Goal: Information Seeking & Learning: Learn about a topic

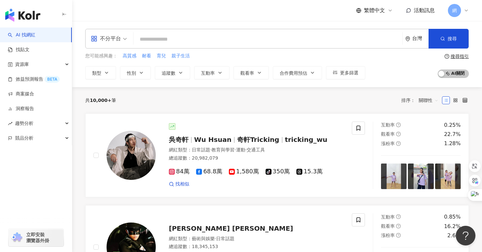
click at [104, 38] on div "不分平台" at bounding box center [106, 38] width 30 height 10
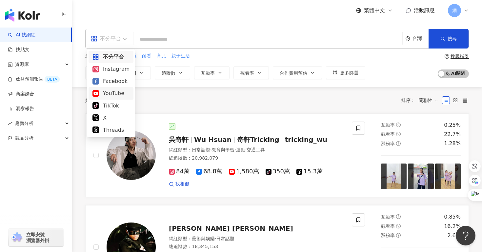
click at [109, 95] on div "YouTube" at bounding box center [110, 93] width 37 height 8
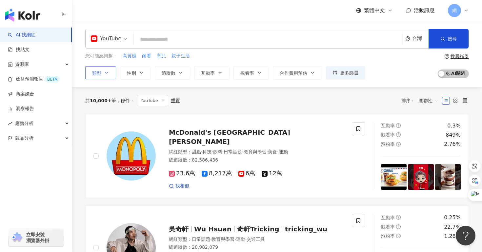
click at [105, 74] on icon "button" at bounding box center [106, 72] width 5 height 5
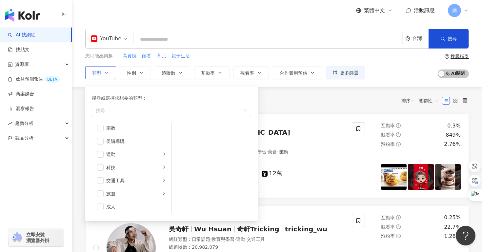
scroll to position [227, 0]
click at [100, 193] on span "button" at bounding box center [100, 192] width 7 height 7
click at [159, 191] on div "旅遊" at bounding box center [133, 192] width 54 height 7
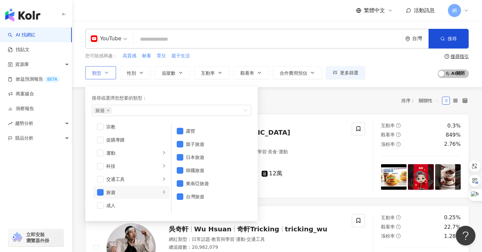
click at [159, 191] on div "旅遊" at bounding box center [133, 192] width 54 height 7
click at [173, 86] on div "搜尋或選擇您想要的類型： 旅遊 藝術與娛樂 美妝時尚 氣候和環境 日常話題 教育與學習 家庭 財經 美食 命理占卜 遊戲 法政社會 生活風格 影視娛樂 醫療與…" at bounding box center [168, 152] width 167 height 138
click at [173, 75] on span "追蹤數" at bounding box center [169, 72] width 14 height 5
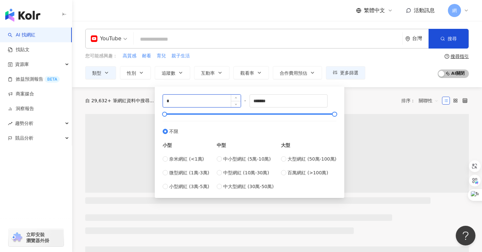
click at [186, 105] on input "*" at bounding box center [202, 101] width 78 height 12
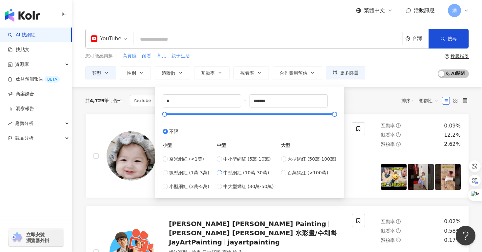
click at [223, 176] on label "中型網紅 (10萬-30萬)" at bounding box center [245, 172] width 57 height 7
type input "******"
click at [212, 85] on div "****** - ****** 不限 小型 奈米網紅 (<1萬) 微型網紅 (1萬-3萬) 小型網紅 (3萬-5萬) 中型 中小型網紅 (5萬-10萬) 中型…" at bounding box center [249, 140] width 189 height 115
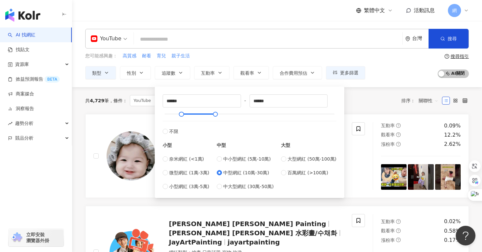
click at [369, 101] on div "共 4,729 筆 條件 ： YouTube 旅遊 重置 排序： 關聯性" at bounding box center [276, 100] width 383 height 11
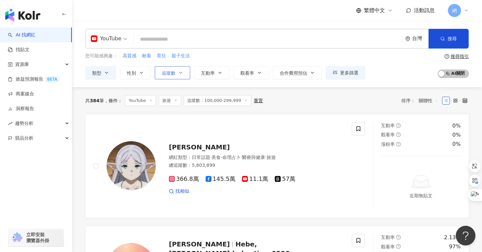
click at [182, 75] on button "追蹤數" at bounding box center [172, 72] width 35 height 13
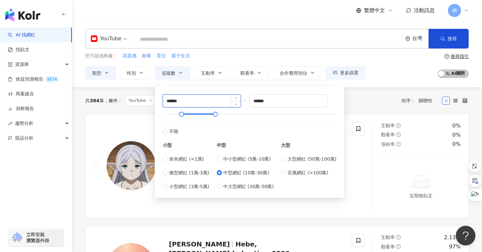
drag, startPoint x: 197, startPoint y: 104, endPoint x: 173, endPoint y: 103, distance: 24.3
click at [173, 103] on input "******" at bounding box center [202, 101] width 78 height 12
click at [171, 103] on input "******" at bounding box center [202, 101] width 78 height 12
type input "******"
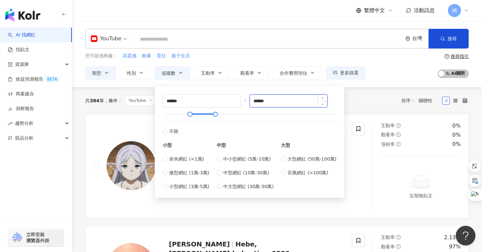
click at [278, 103] on input "******" at bounding box center [289, 101] width 78 height 12
type input "******"
click at [358, 111] on div "共 384 筆 條件 ： YouTube 旅遊 追蹤數：100,000-299,999 重置 排序： 關聯性" at bounding box center [276, 100] width 383 height 27
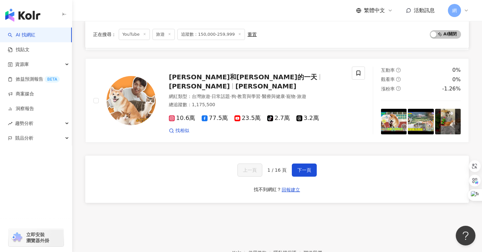
scroll to position [1105, 0]
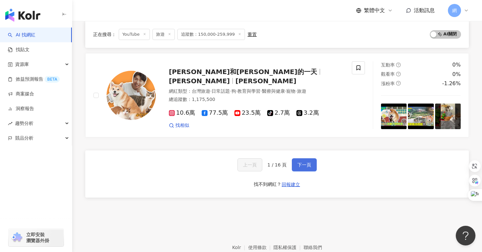
click at [300, 164] on span "下一頁" at bounding box center [304, 164] width 14 height 5
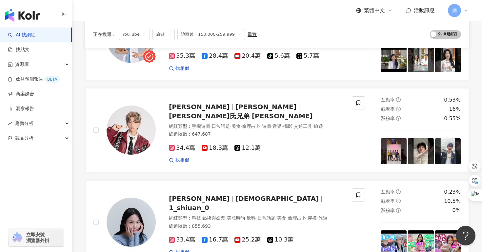
scroll to position [1132, 0]
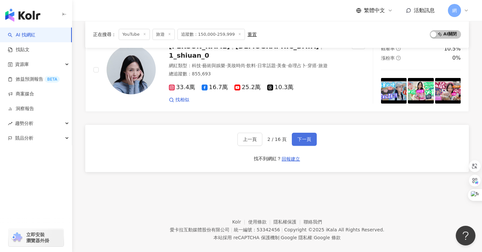
click at [300, 137] on span "下一頁" at bounding box center [304, 139] width 14 height 5
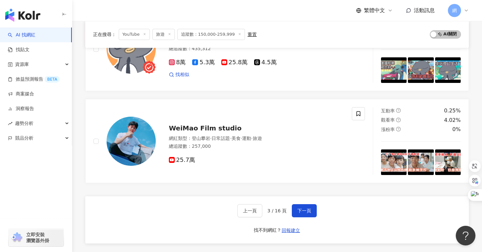
scroll to position [1137, 0]
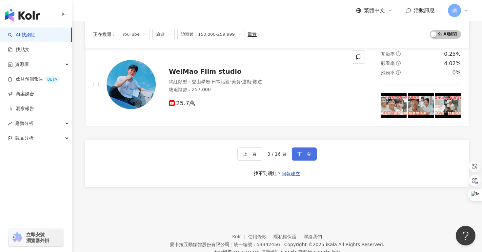
click at [303, 154] on span "下一頁" at bounding box center [304, 153] width 14 height 5
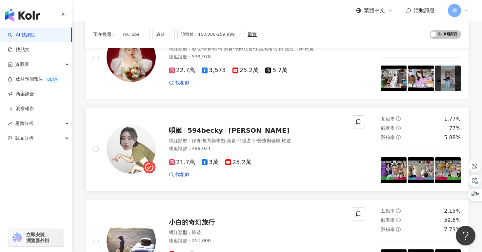
scroll to position [1107, 0]
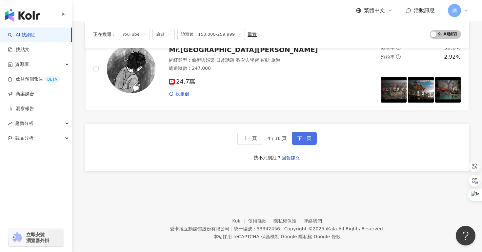
click at [302, 136] on span "下一頁" at bounding box center [304, 138] width 14 height 5
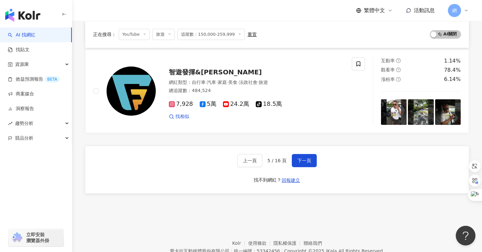
scroll to position [1084, 0]
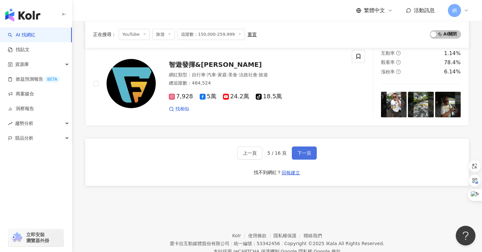
click at [296, 150] on button "下一頁" at bounding box center [304, 152] width 25 height 13
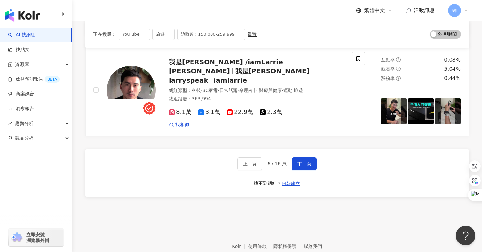
scroll to position [1088, 0]
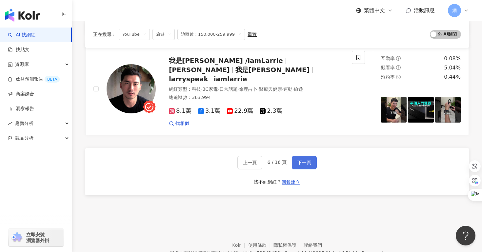
click at [306, 160] on span "下一頁" at bounding box center [304, 162] width 14 height 5
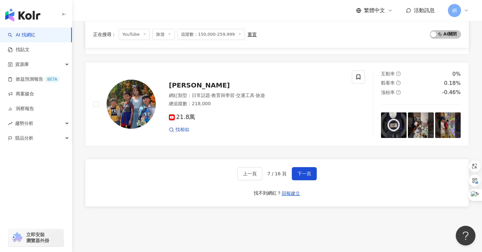
scroll to position [1126, 0]
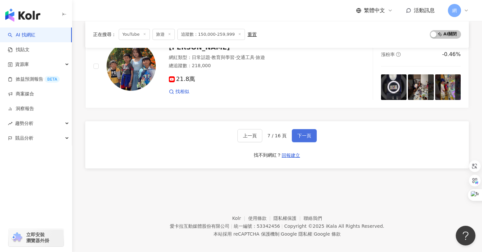
click at [294, 132] on button "下一頁" at bounding box center [304, 135] width 25 height 13
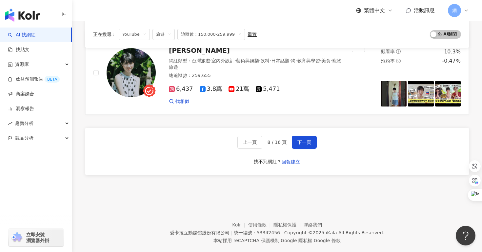
scroll to position [1109, 0]
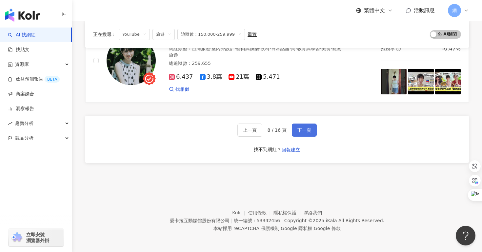
click at [304, 130] on span "下一頁" at bounding box center [304, 129] width 14 height 5
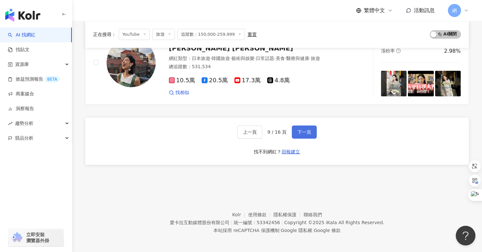
scroll to position [1120, 0]
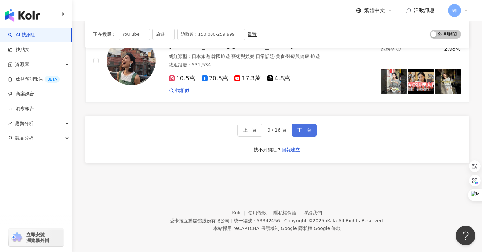
click at [304, 131] on span "下一頁" at bounding box center [304, 129] width 14 height 5
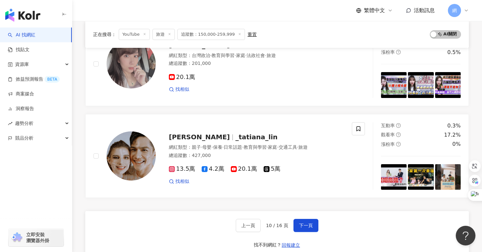
scroll to position [1107, 0]
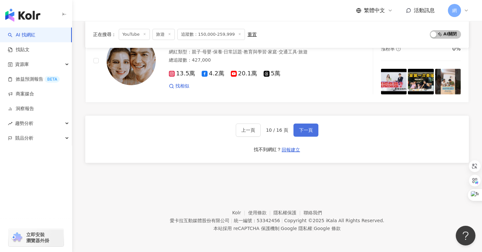
click at [301, 131] on span "下一頁" at bounding box center [306, 129] width 14 height 5
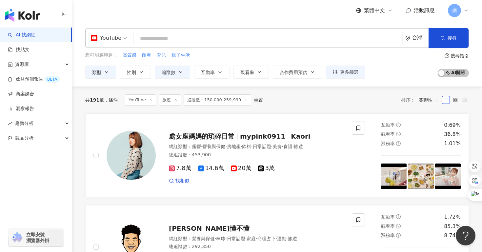
scroll to position [0, 0]
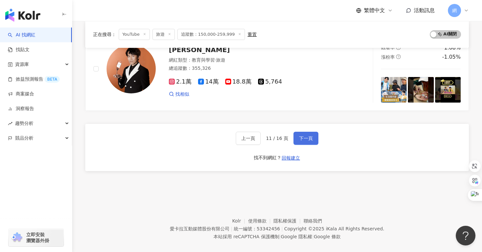
click at [300, 136] on span "下一頁" at bounding box center [306, 138] width 14 height 5
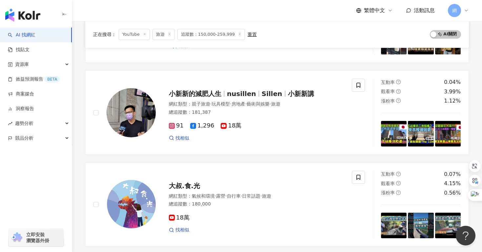
scroll to position [1109, 0]
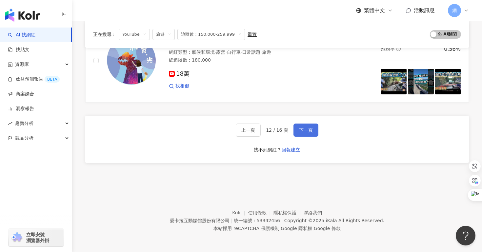
click at [303, 131] on span "下一頁" at bounding box center [306, 129] width 14 height 5
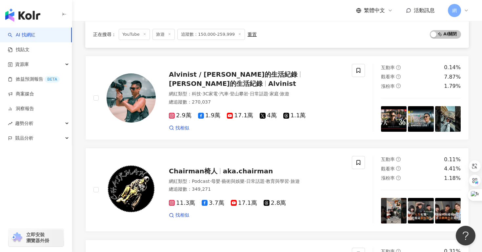
scroll to position [735, 0]
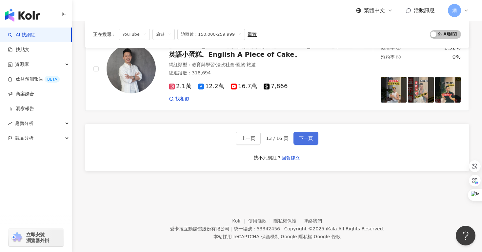
click at [304, 136] on span "下一頁" at bounding box center [306, 138] width 14 height 5
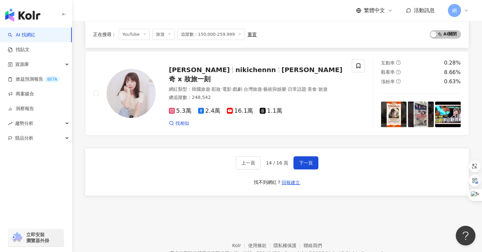
scroll to position [1126, 0]
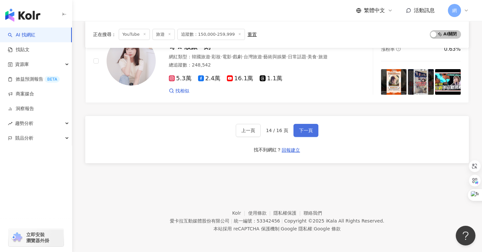
click at [303, 135] on button "下一頁" at bounding box center [305, 130] width 25 height 13
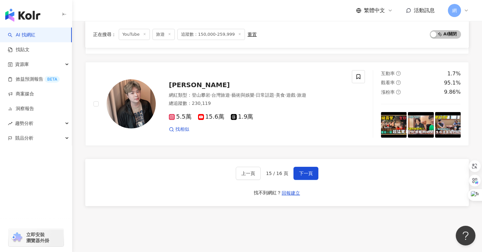
scroll to position [1107, 0]
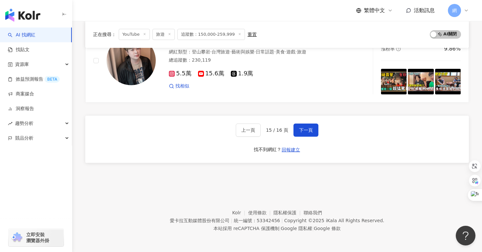
click at [314, 121] on div "上一頁 15 / 16 頁 下一頁 找不到網紅？ 回報建立" at bounding box center [276, 139] width 383 height 47
click at [309, 130] on span "下一頁" at bounding box center [306, 129] width 14 height 5
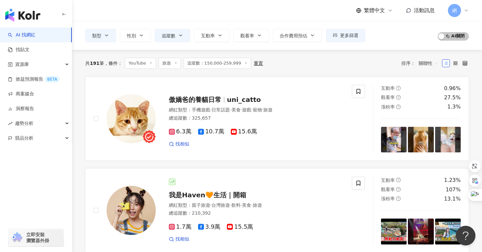
scroll to position [0, 0]
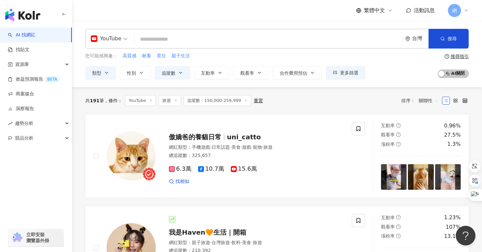
click at [217, 42] on input "search" at bounding box center [267, 39] width 263 height 12
click at [260, 48] on div "YouTube 台灣 搜尋" at bounding box center [276, 39] width 383 height 20
click at [251, 40] on input "search" at bounding box center [267, 39] width 263 height 12
paste input "**********"
type input "**********"
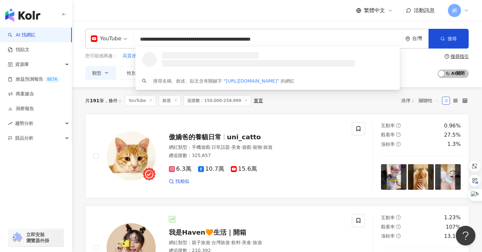
click at [251, 40] on input "**********" at bounding box center [267, 39] width 263 height 12
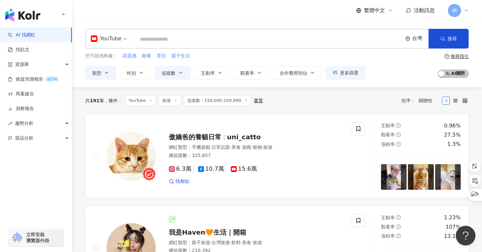
type input "*"
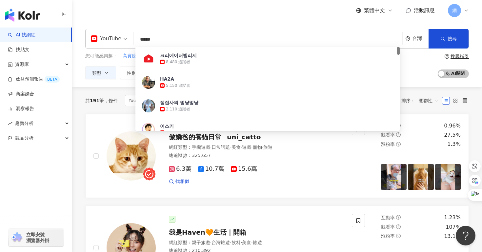
type input "****"
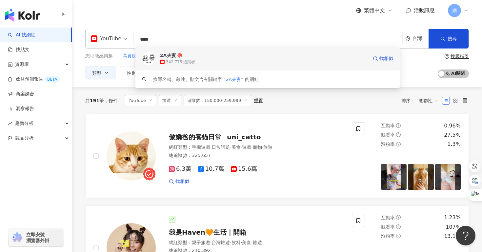
click at [267, 63] on div "342,775 追蹤者" at bounding box center [264, 62] width 208 height 7
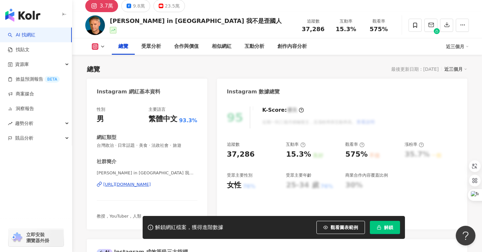
scroll to position [14, 0]
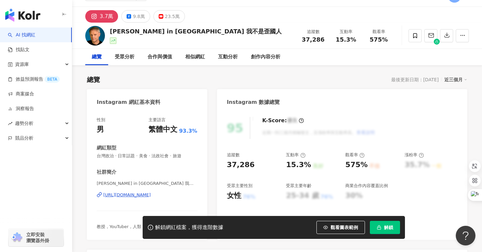
click at [151, 194] on div "https://www.instagram.com/metaseity/" at bounding box center [127, 195] width 48 height 6
click at [167, 21] on button "23.5萬" at bounding box center [168, 16] width 31 height 12
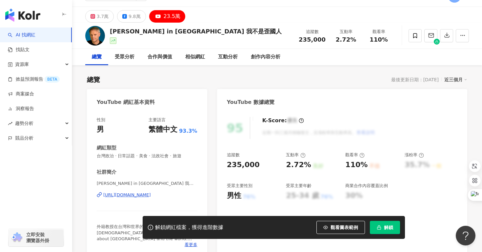
click at [149, 196] on div "[URL][DOMAIN_NAME]" at bounding box center [127, 195] width 48 height 6
